Goal: Find specific page/section

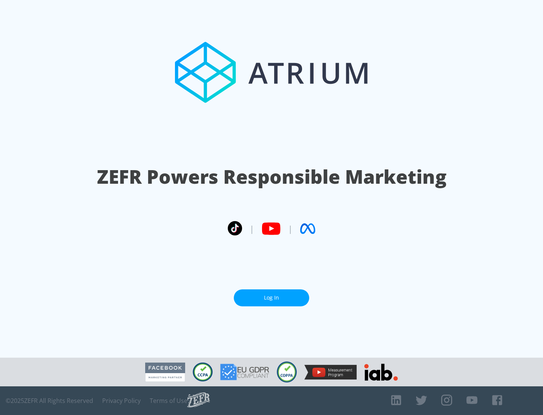
click at [271, 297] on link "Log In" at bounding box center [271, 297] width 75 height 17
